Goal: Task Accomplishment & Management: Manage account settings

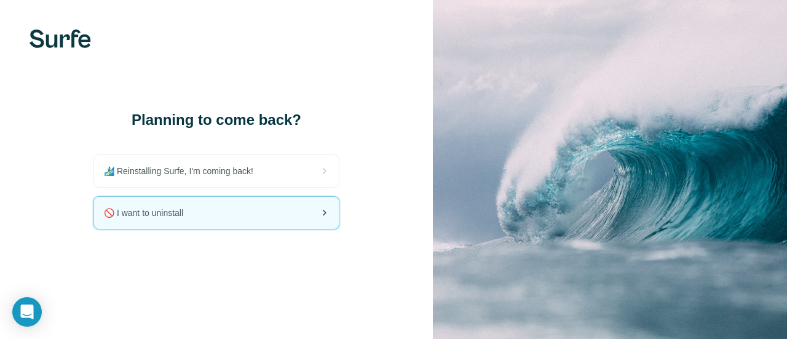
click at [230, 223] on div "🚫 I want to uninstall" at bounding box center [216, 213] width 245 height 32
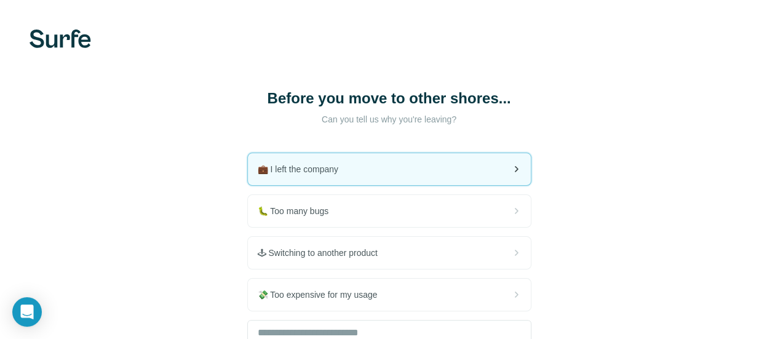
scroll to position [61, 0]
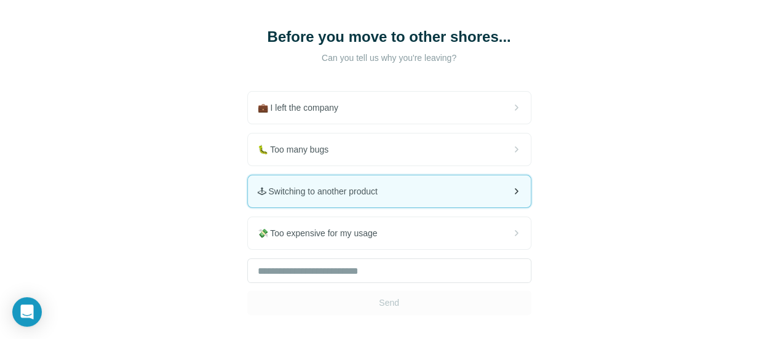
click at [314, 190] on div "🕹 Switching to another product" at bounding box center [389, 191] width 283 height 32
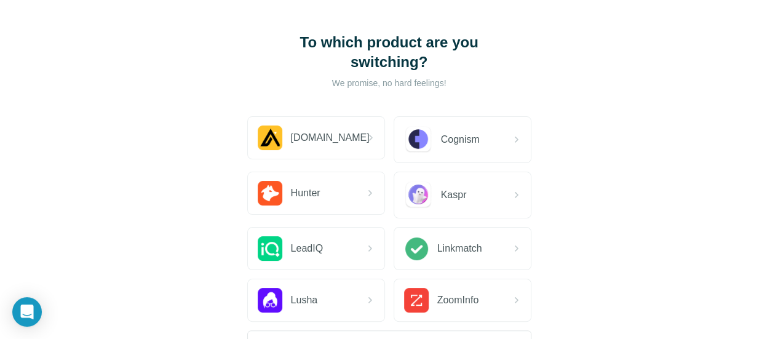
scroll to position [123, 0]
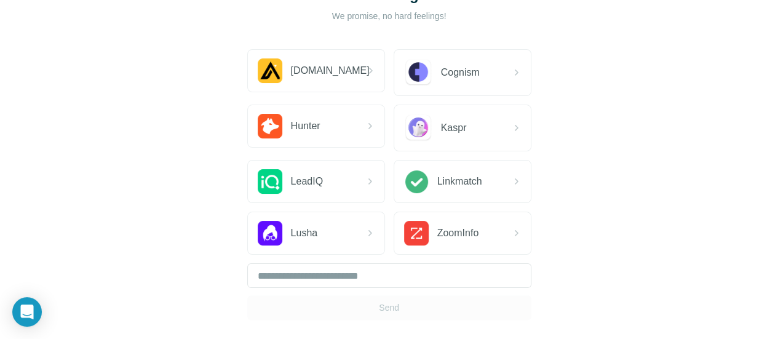
click at [247, 309] on div "Send" at bounding box center [389, 291] width 284 height 57
drag, startPoint x: 204, startPoint y: 303, endPoint x: 216, endPoint y: 286, distance: 20.3
click at [247, 301] on div "Send" at bounding box center [389, 291] width 284 height 57
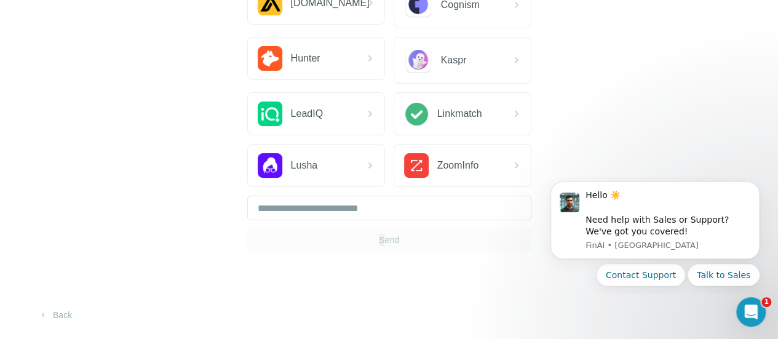
scroll to position [0, 0]
click at [65, 313] on button "Back" at bounding box center [55, 315] width 51 height 22
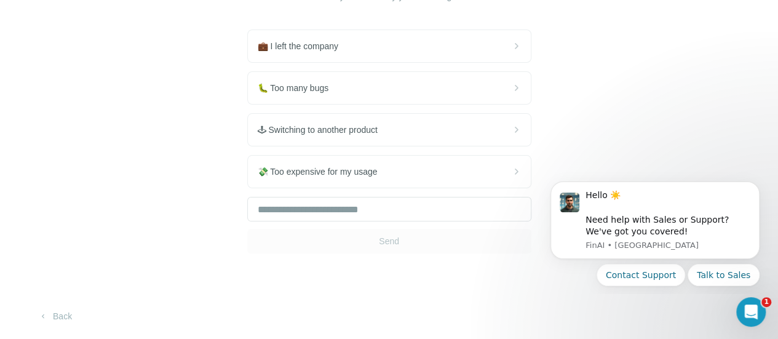
scroll to position [124, 0]
click at [247, 238] on div "Send" at bounding box center [389, 223] width 284 height 57
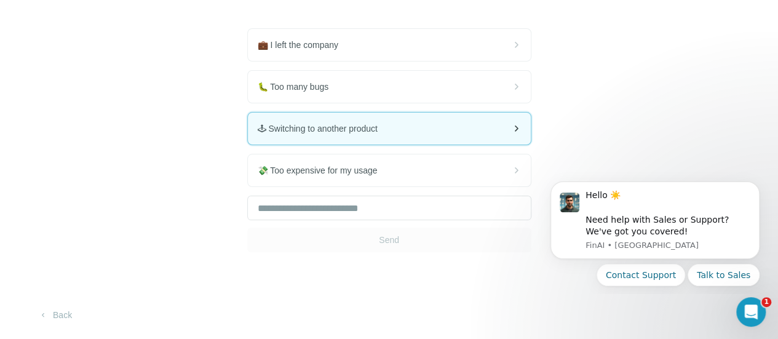
click at [280, 130] on div "🕹 Switching to another product" at bounding box center [389, 128] width 283 height 32
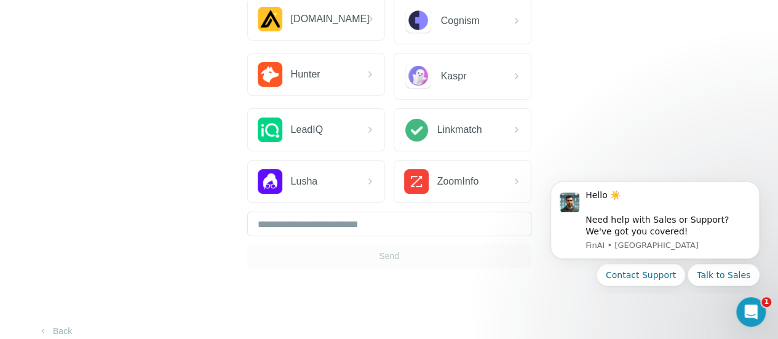
scroll to position [129, 0]
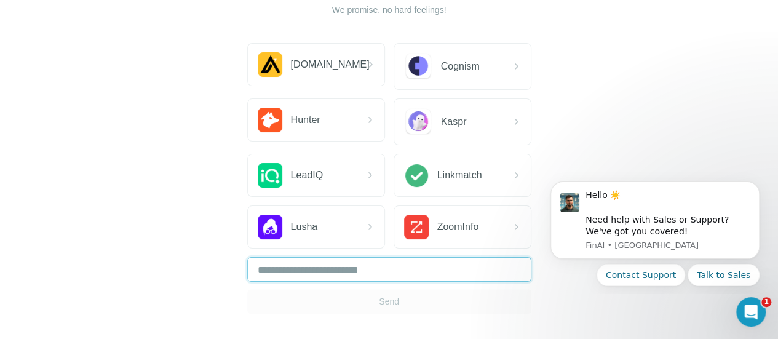
click at [247, 271] on input "text" at bounding box center [389, 269] width 284 height 25
type input "*"
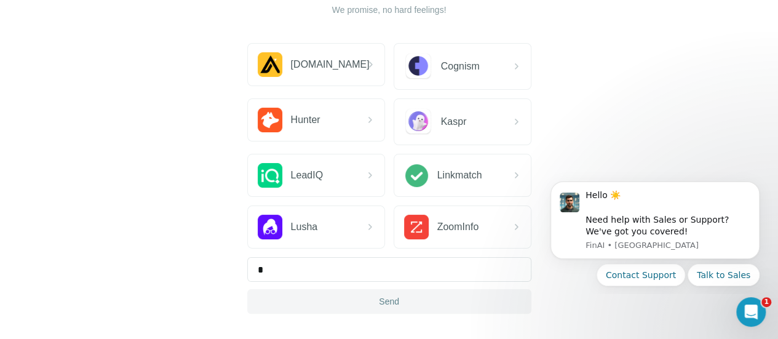
click at [379, 295] on span "Send" at bounding box center [389, 301] width 20 height 12
